Goal: Task Accomplishment & Management: Use online tool/utility

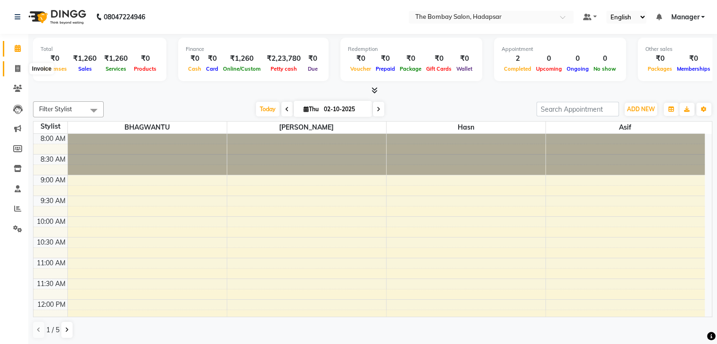
click at [15, 71] on icon at bounding box center [17, 68] width 5 height 7
select select "8374"
select select "service"
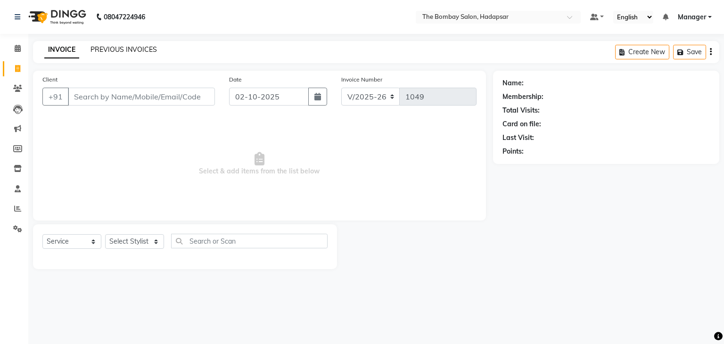
click at [121, 50] on link "PREVIOUS INVOICES" at bounding box center [124, 49] width 66 height 8
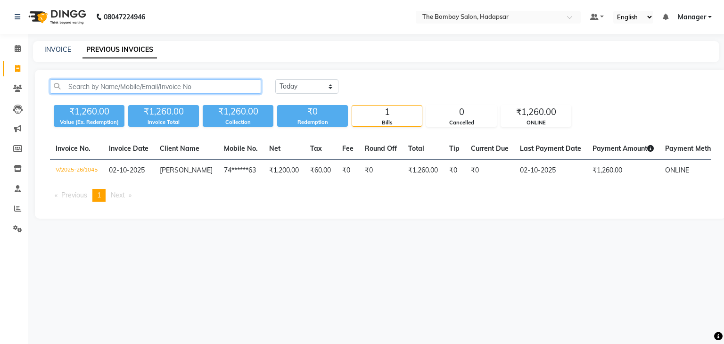
click at [123, 82] on input "text" at bounding box center [155, 86] width 211 height 15
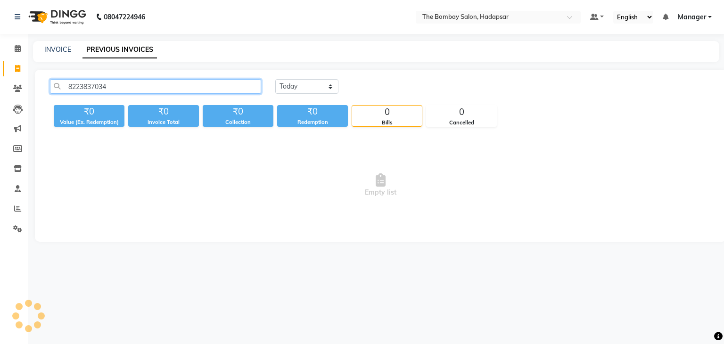
type input "8223837034"
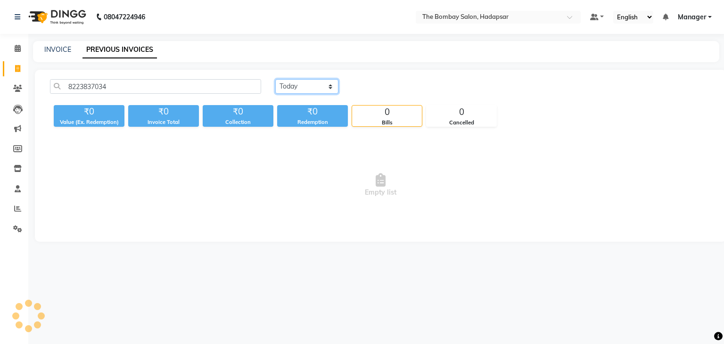
click at [317, 88] on select "[DATE] [DATE] Custom Range" at bounding box center [306, 86] width 63 height 15
select select "range"
click at [275, 79] on select "[DATE] [DATE] Custom Range" at bounding box center [306, 86] width 63 height 15
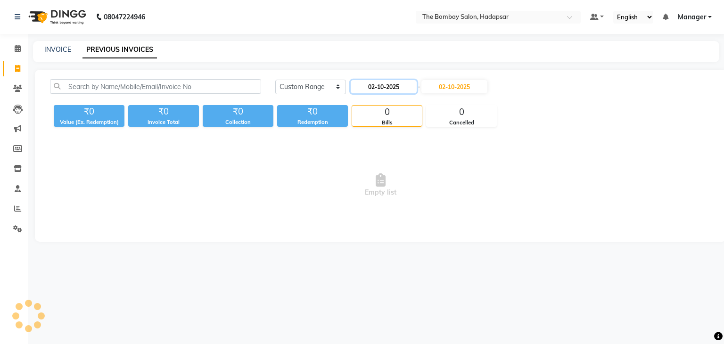
click at [361, 90] on input "02-10-2025" at bounding box center [384, 86] width 66 height 13
select select "10"
select select "2025"
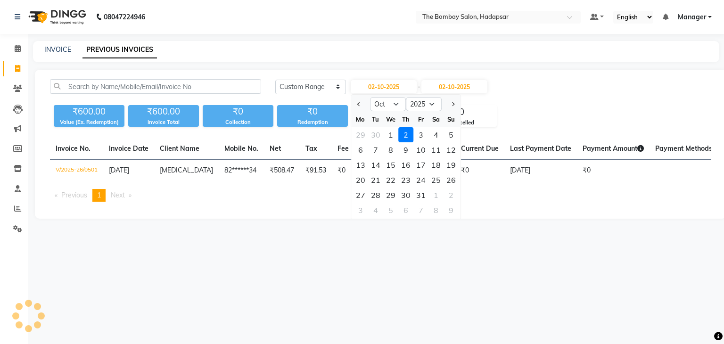
click at [349, 103] on div "₹600.00 Value (Ex. Redemption) ₹600.00 Invoice Total ₹0 Collection ₹0 Redemptio…" at bounding box center [380, 113] width 661 height 25
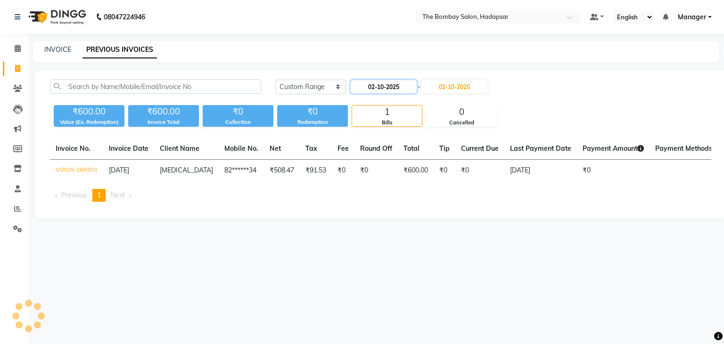
click at [369, 88] on input "02-10-2025" at bounding box center [384, 86] width 66 height 13
select select "10"
select select "2025"
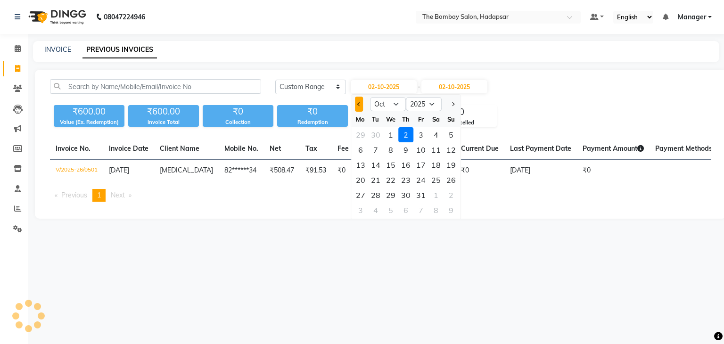
click at [362, 107] on button "Previous month" at bounding box center [359, 104] width 8 height 15
click at [453, 100] on button "Next month" at bounding box center [453, 104] width 8 height 15
select select "8"
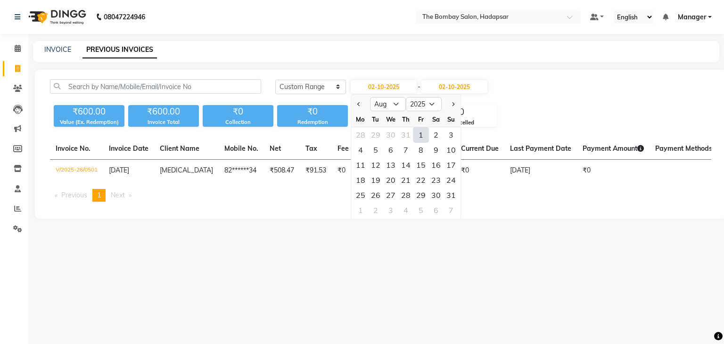
click at [419, 134] on div "1" at bounding box center [420, 134] width 15 height 15
type input "[DATE]"
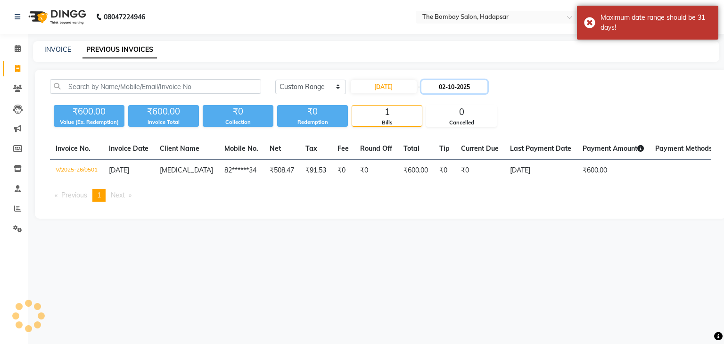
click at [461, 86] on input "02-10-2025" at bounding box center [454, 86] width 66 height 13
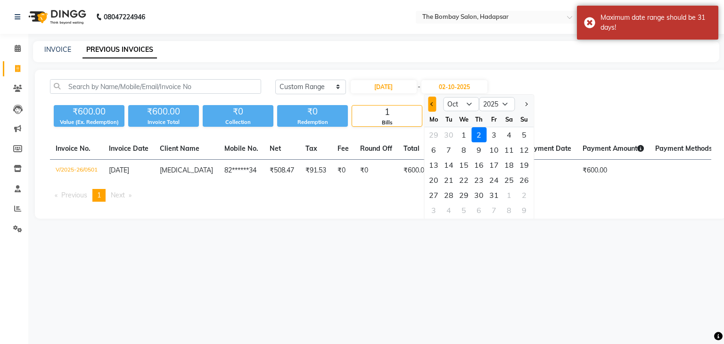
click at [432, 105] on span "Previous month" at bounding box center [432, 104] width 4 height 4
select select "8"
click at [520, 194] on div "31" at bounding box center [524, 195] width 15 height 15
type input "[DATE]"
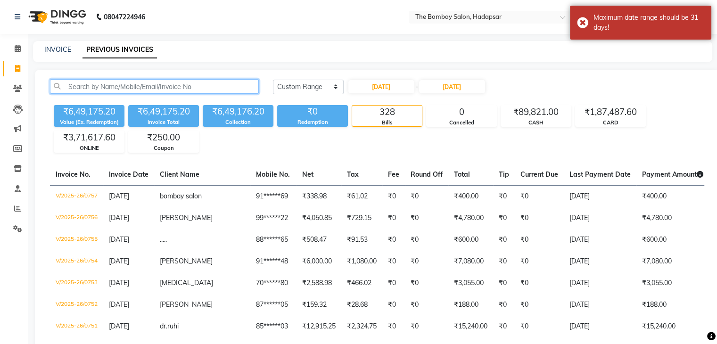
click at [161, 89] on input "text" at bounding box center [154, 86] width 209 height 15
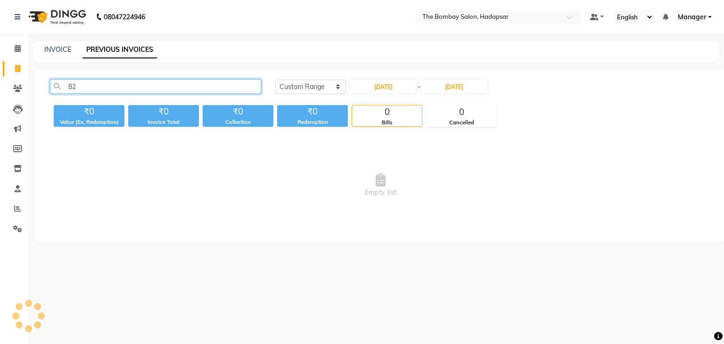
type input "8"
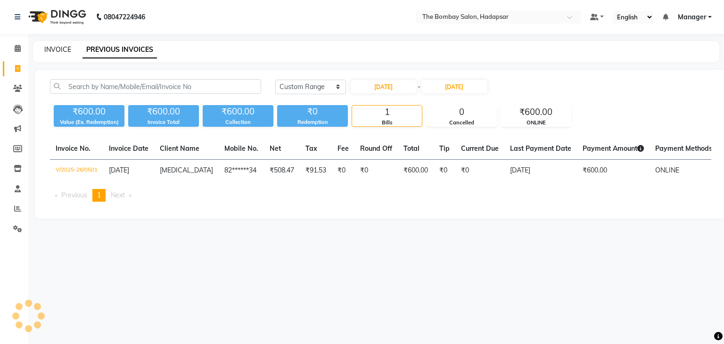
click at [62, 51] on link "INVOICE" at bounding box center [57, 49] width 27 height 8
select select "service"
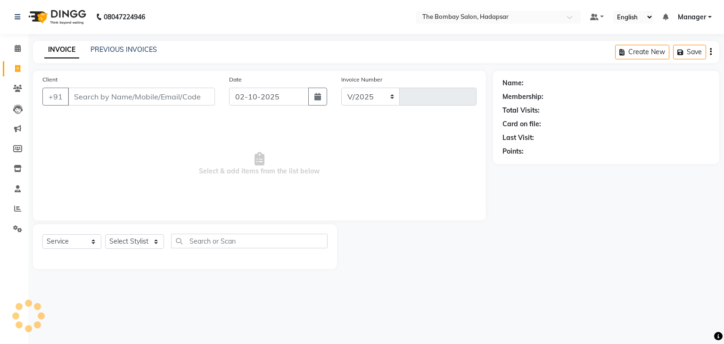
select select "8374"
type input "1049"
